Goal: Communication & Community: Answer question/provide support

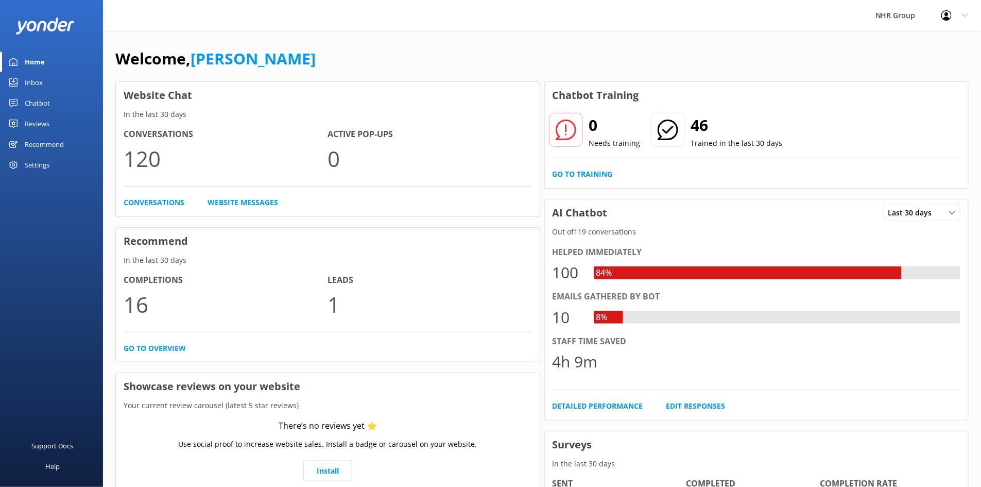
click at [52, 88] on link "Inbox" at bounding box center [51, 82] width 103 height 21
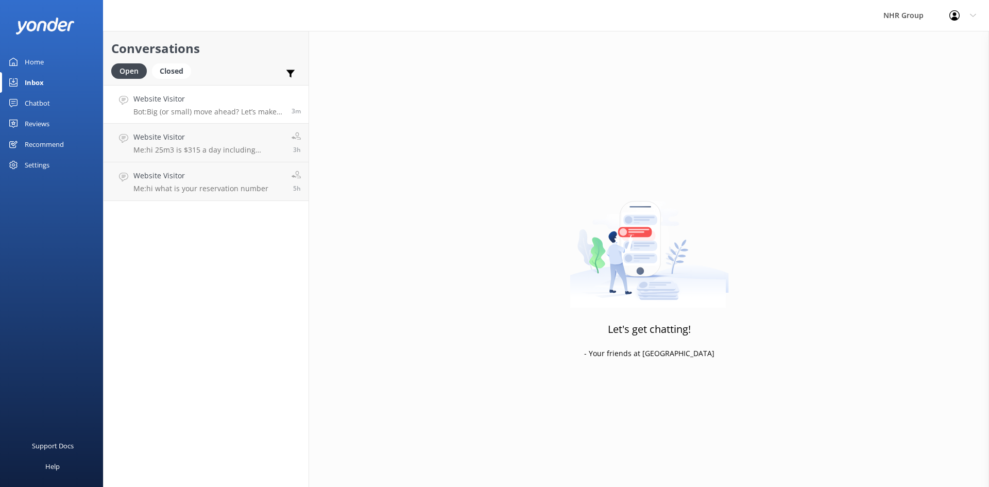
click at [195, 105] on h4 "Website Visitor" at bounding box center [208, 98] width 150 height 11
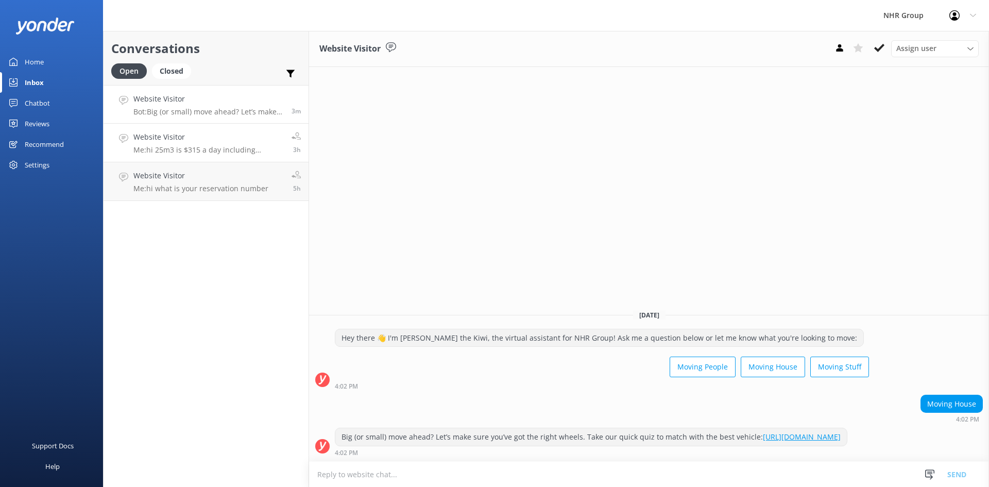
click at [157, 145] on div "Website Visitor Me: hi 25m3 is $315 a day including unlimited kms. insurance an…" at bounding box center [208, 142] width 150 height 23
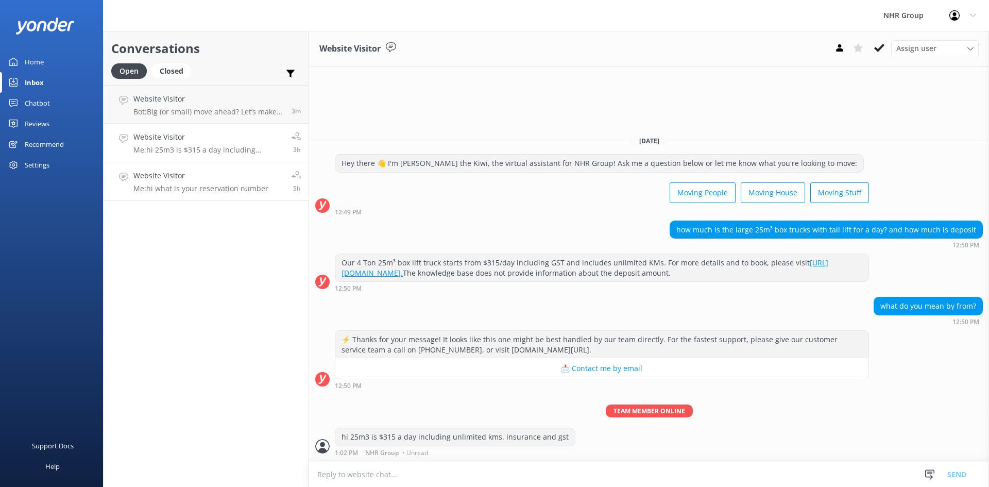
click at [198, 191] on p "Me: hi what is your reservation number" at bounding box center [200, 188] width 135 height 9
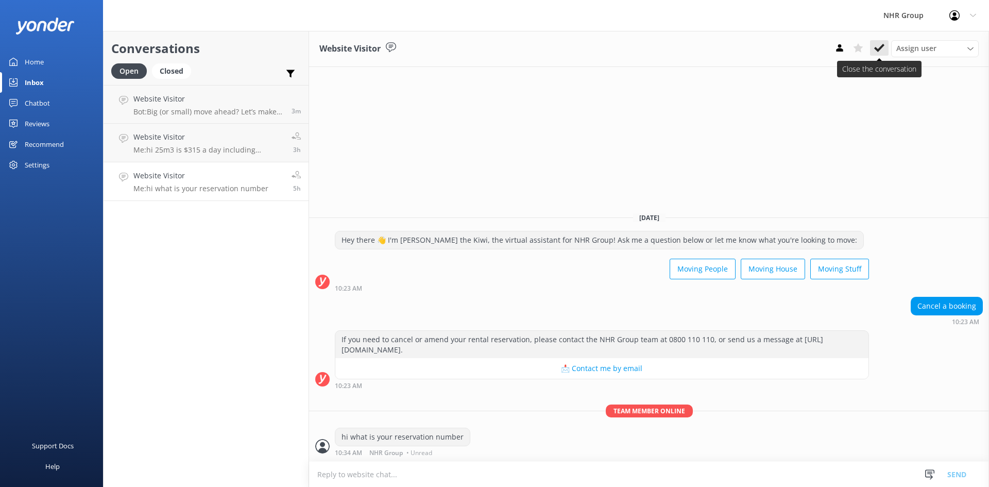
click at [883, 45] on use at bounding box center [879, 48] width 10 height 8
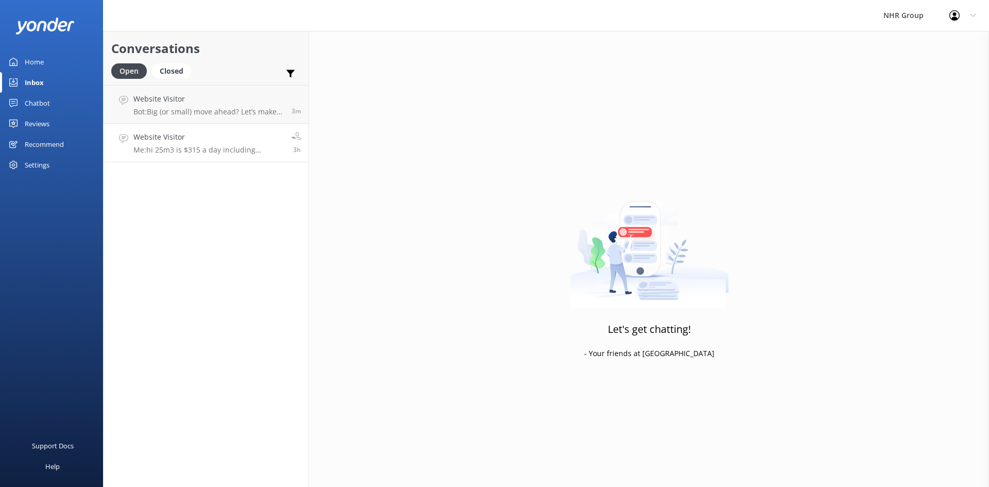
click at [221, 138] on h4 "Website Visitor" at bounding box center [208, 136] width 150 height 11
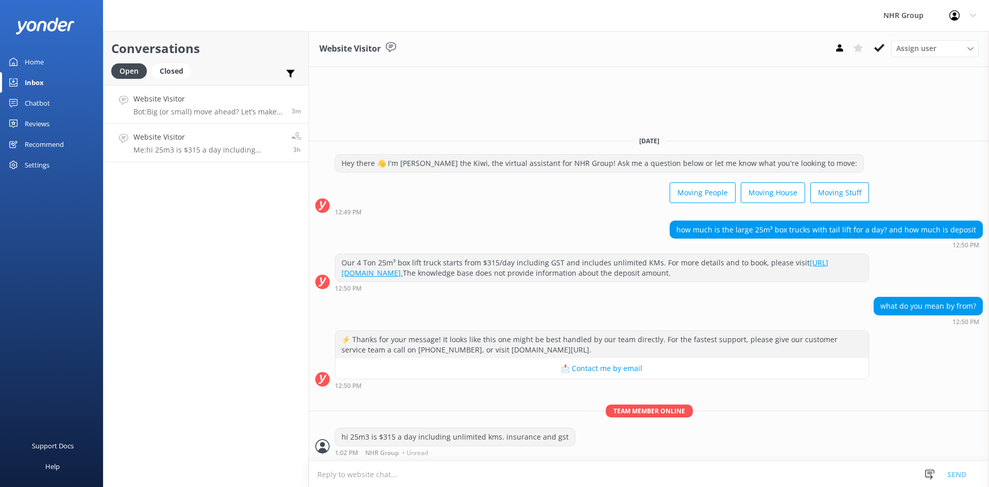
click at [230, 110] on p "Bot: Big (or small) move ahead? Let’s make sure you’ve got the right wheels. Ta…" at bounding box center [208, 111] width 150 height 9
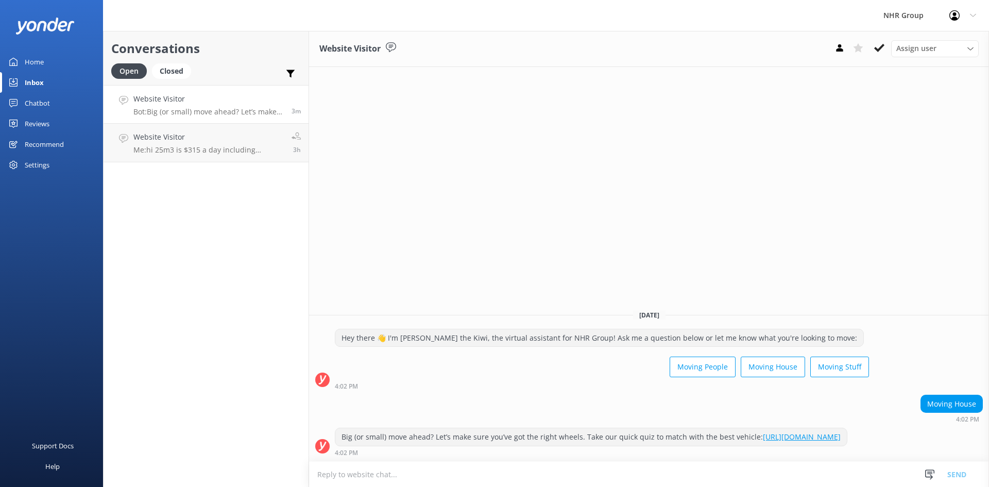
click at [38, 63] on div "Home" at bounding box center [34, 62] width 19 height 21
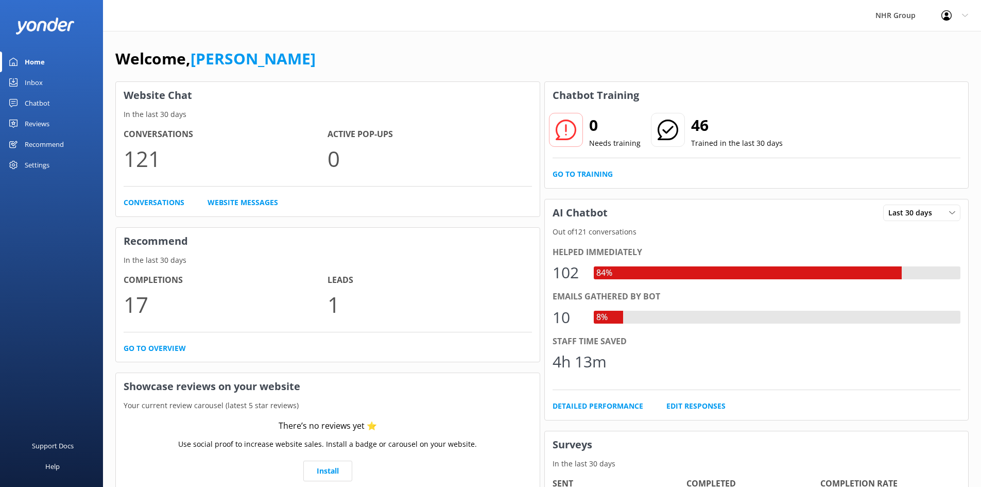
click at [48, 80] on link "Inbox" at bounding box center [51, 82] width 103 height 21
